Goal: Information Seeking & Learning: Learn about a topic

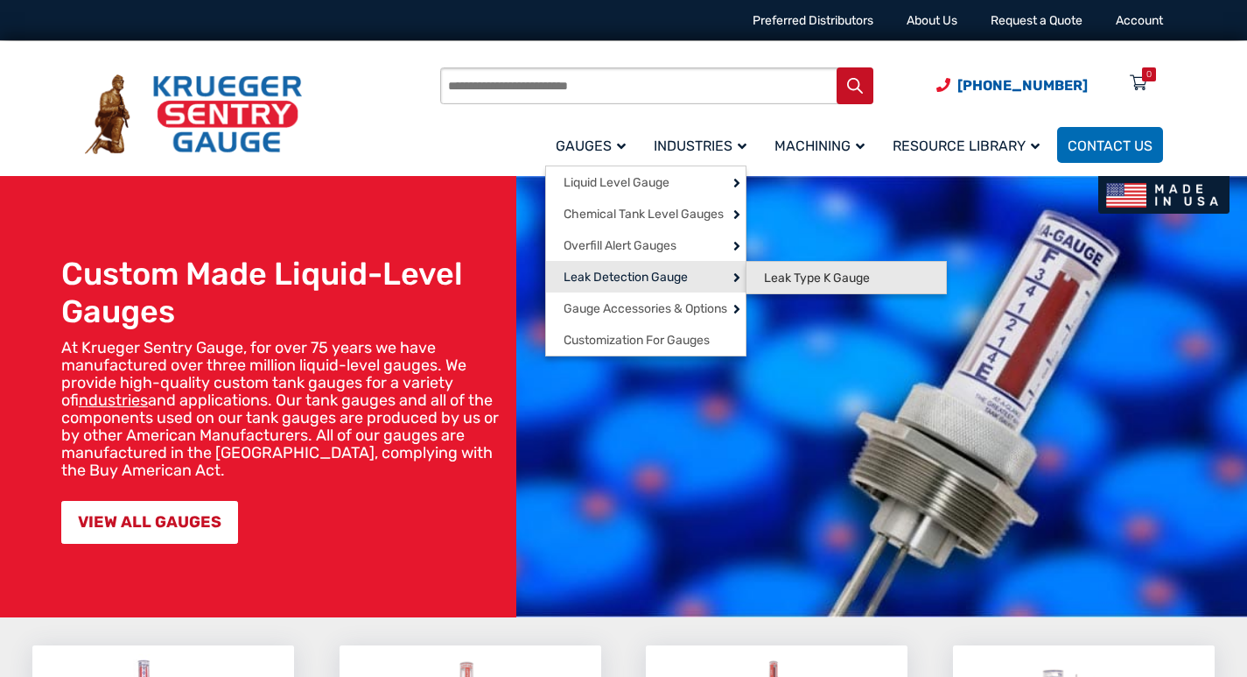
click at [835, 276] on span "Leak Type K Gauge" at bounding box center [817, 279] width 106 height 16
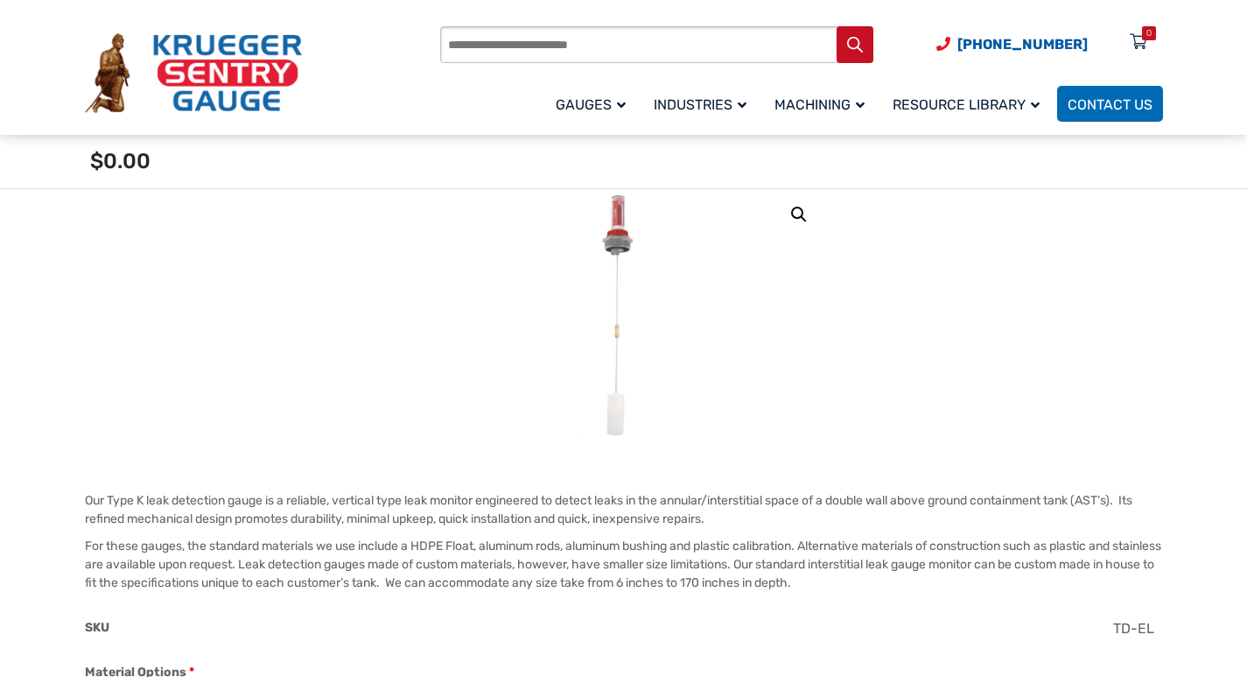
scroll to position [263, 0]
